Goal: Task Accomplishment & Management: Complete application form

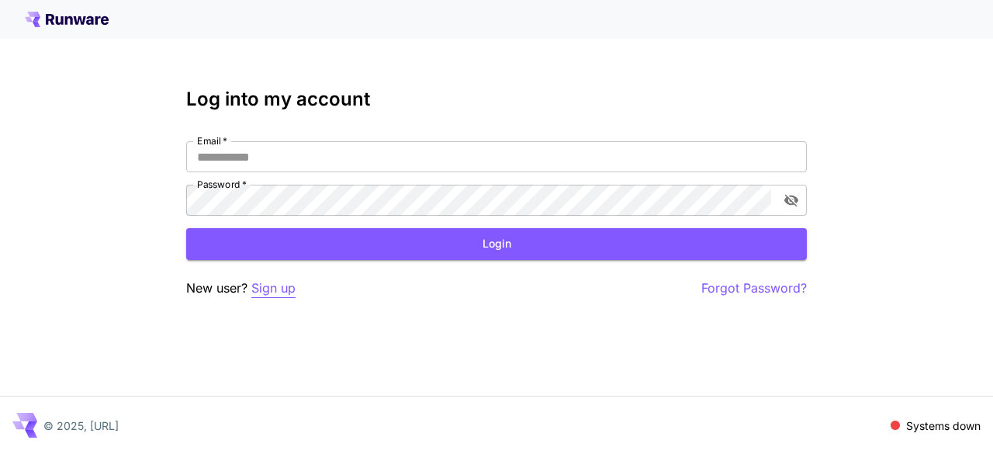
click at [273, 287] on p "Sign up" at bounding box center [273, 287] width 44 height 19
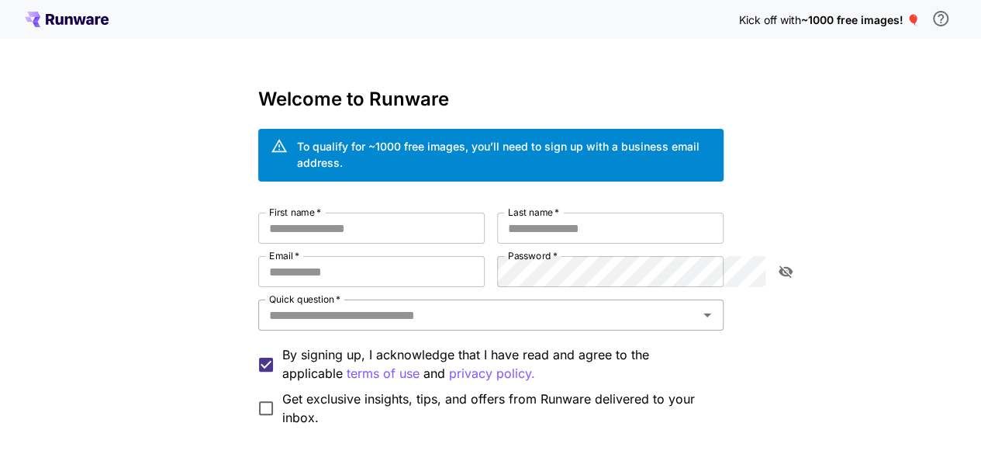
scroll to position [129, 0]
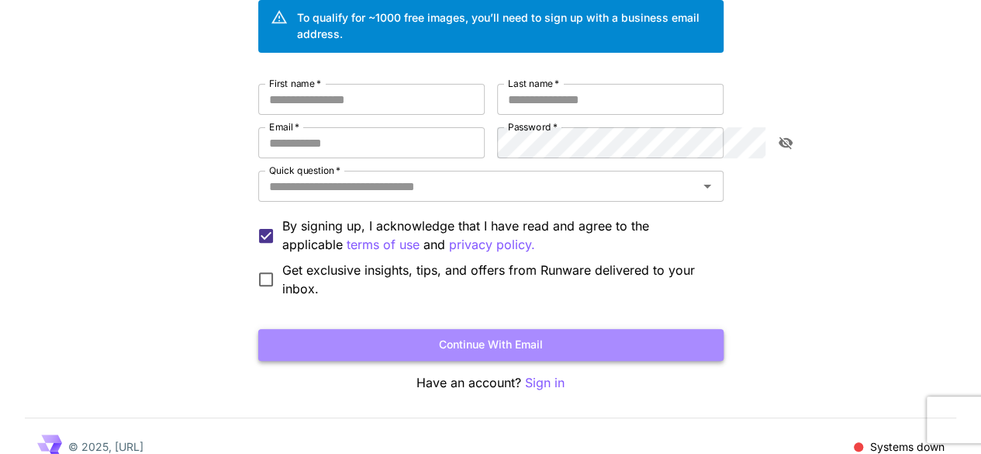
click at [568, 329] on button "Continue with email" at bounding box center [490, 345] width 465 height 32
click at [519, 329] on button "Continue with email" at bounding box center [490, 345] width 465 height 32
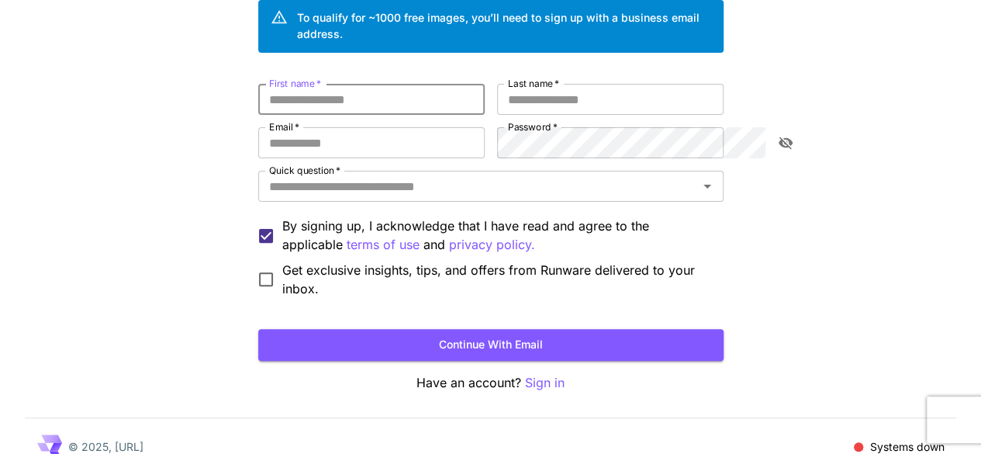
click at [344, 84] on input "First name   *" at bounding box center [371, 99] width 226 height 31
type input "*"
type input "******"
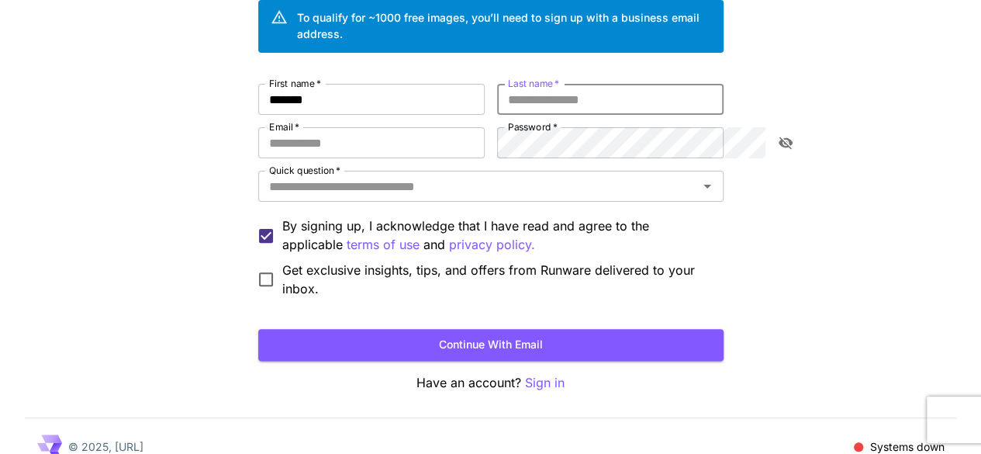
click at [545, 84] on input "Last name   *" at bounding box center [610, 99] width 226 height 31
type input "**********"
click at [446, 140] on input "Email   *" at bounding box center [371, 142] width 226 height 31
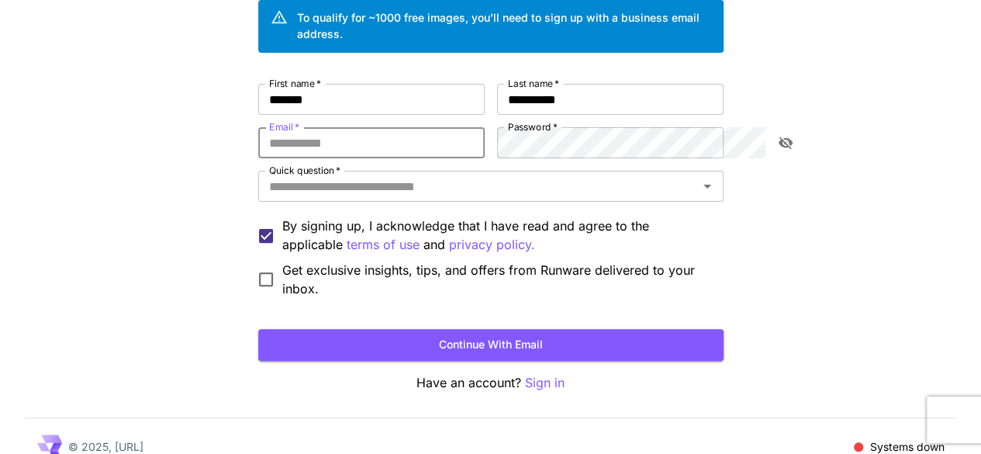
click at [409, 131] on input "Email   *" at bounding box center [371, 142] width 226 height 31
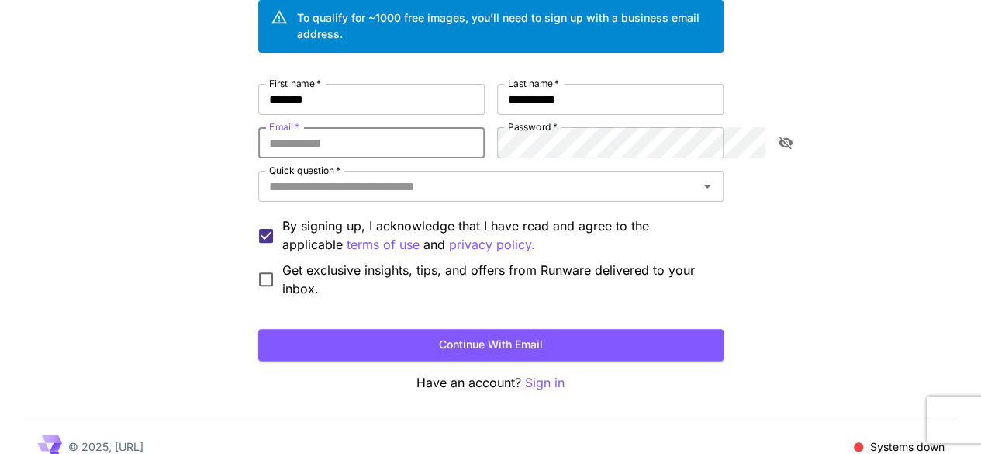
click at [409, 131] on input "Email   *" at bounding box center [371, 142] width 226 height 31
click at [396, 135] on input "Email   *" at bounding box center [371, 142] width 226 height 31
click at [347, 134] on input "Email   *" at bounding box center [371, 142] width 226 height 31
